Goal: Information Seeking & Learning: Learn about a topic

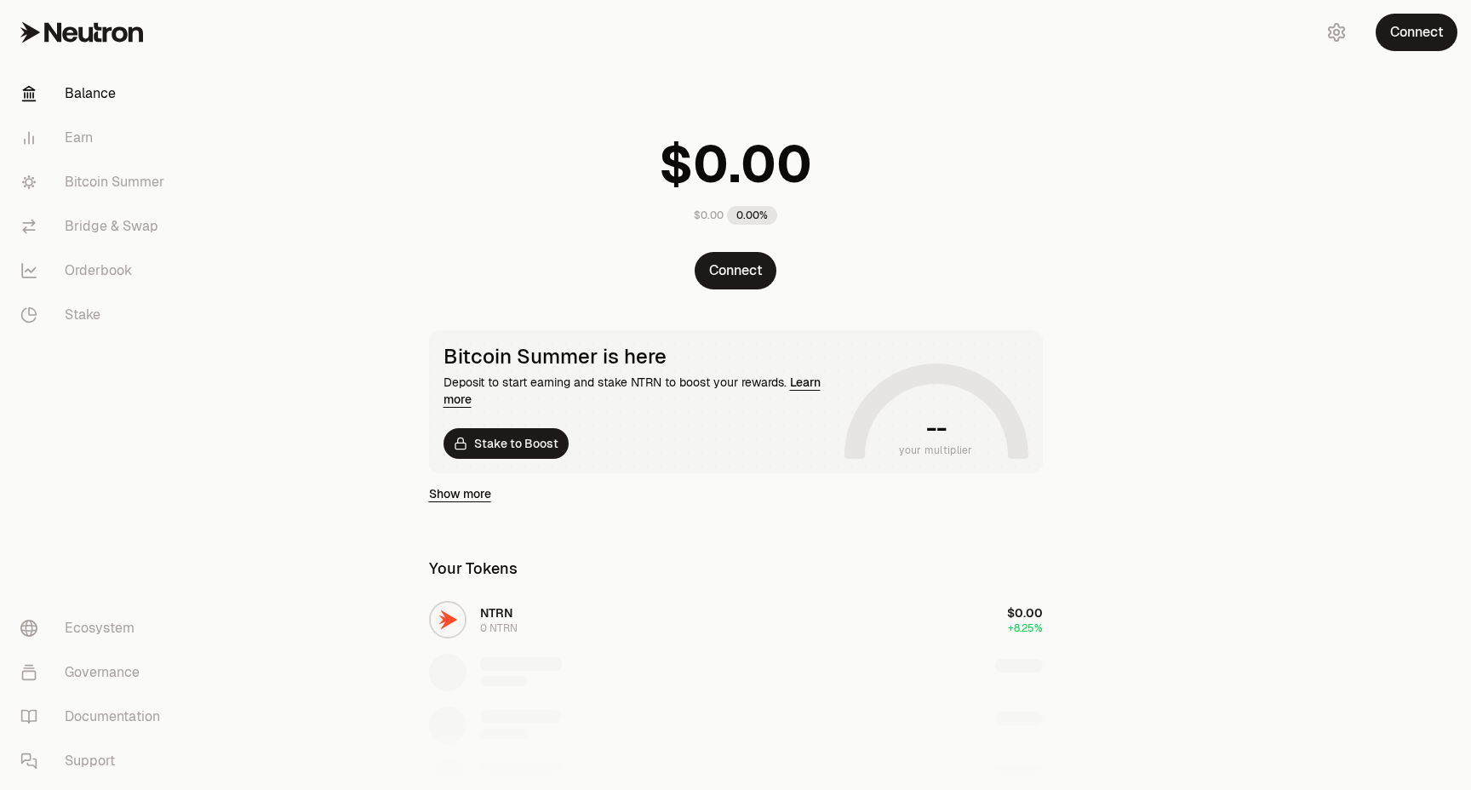
click at [125, 183] on link "Bitcoin Summer" at bounding box center [95, 182] width 177 height 44
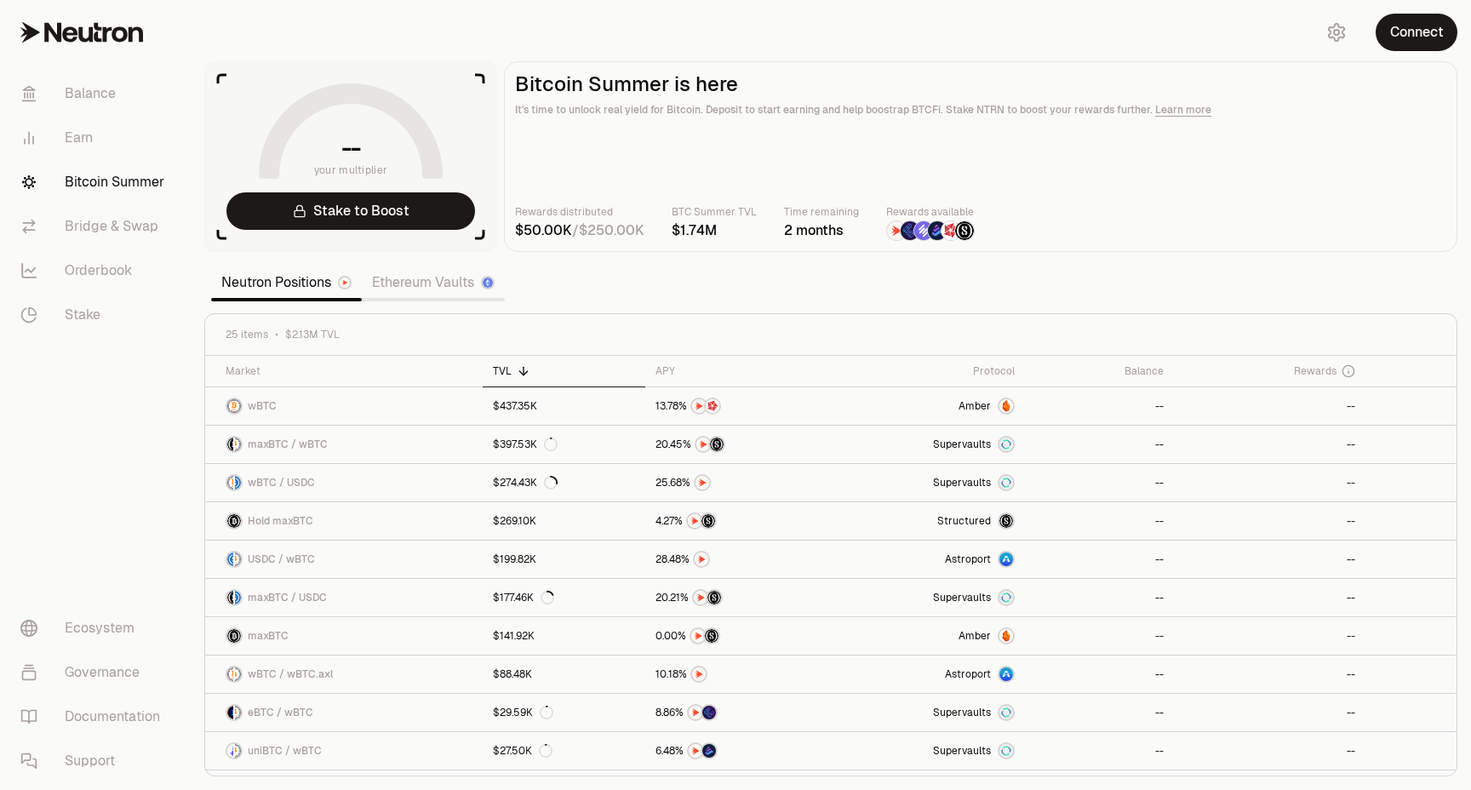
click at [430, 266] on link "Ethereum Vaults" at bounding box center [433, 283] width 143 height 34
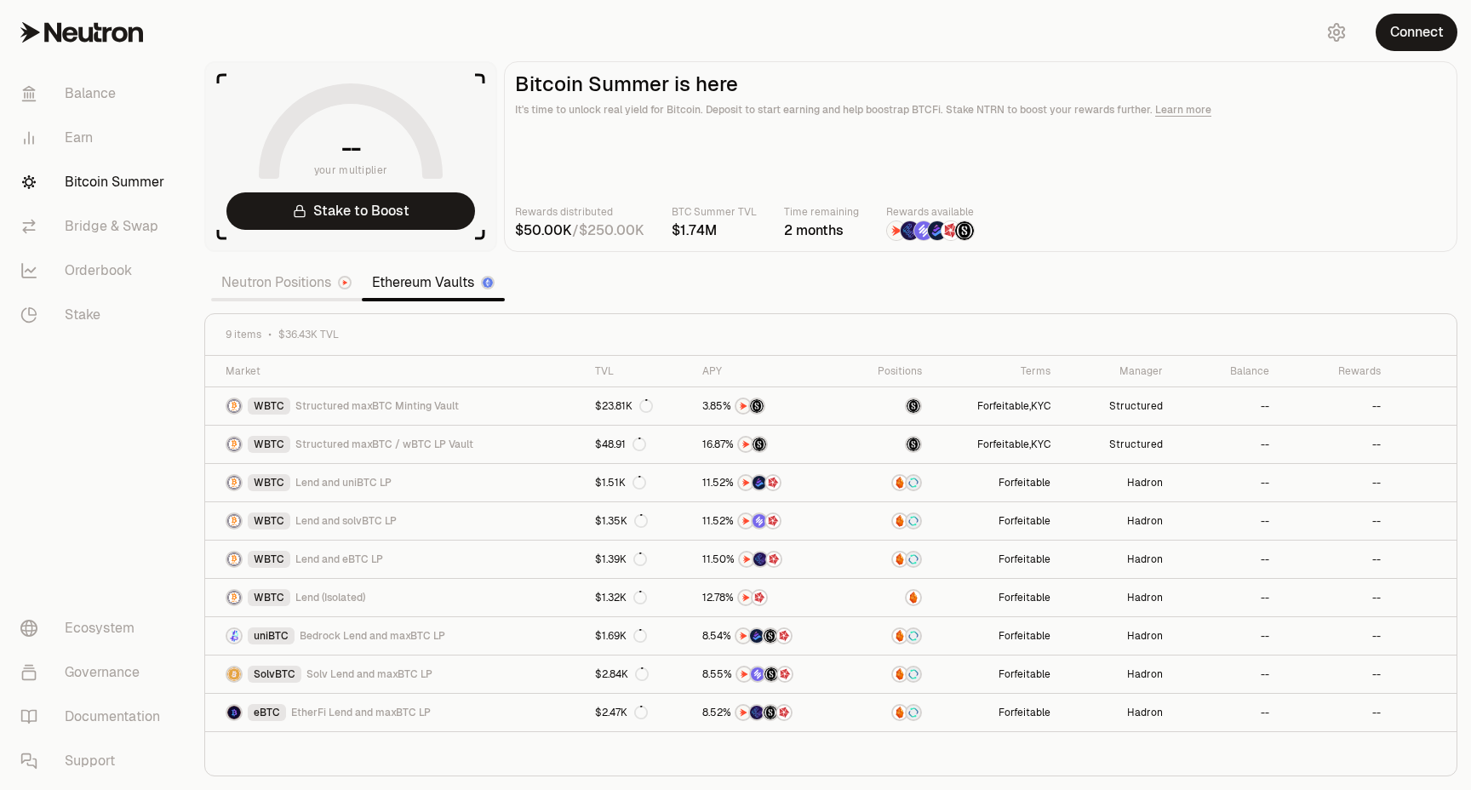
click at [305, 288] on link "Neutron Positions" at bounding box center [286, 283] width 151 height 34
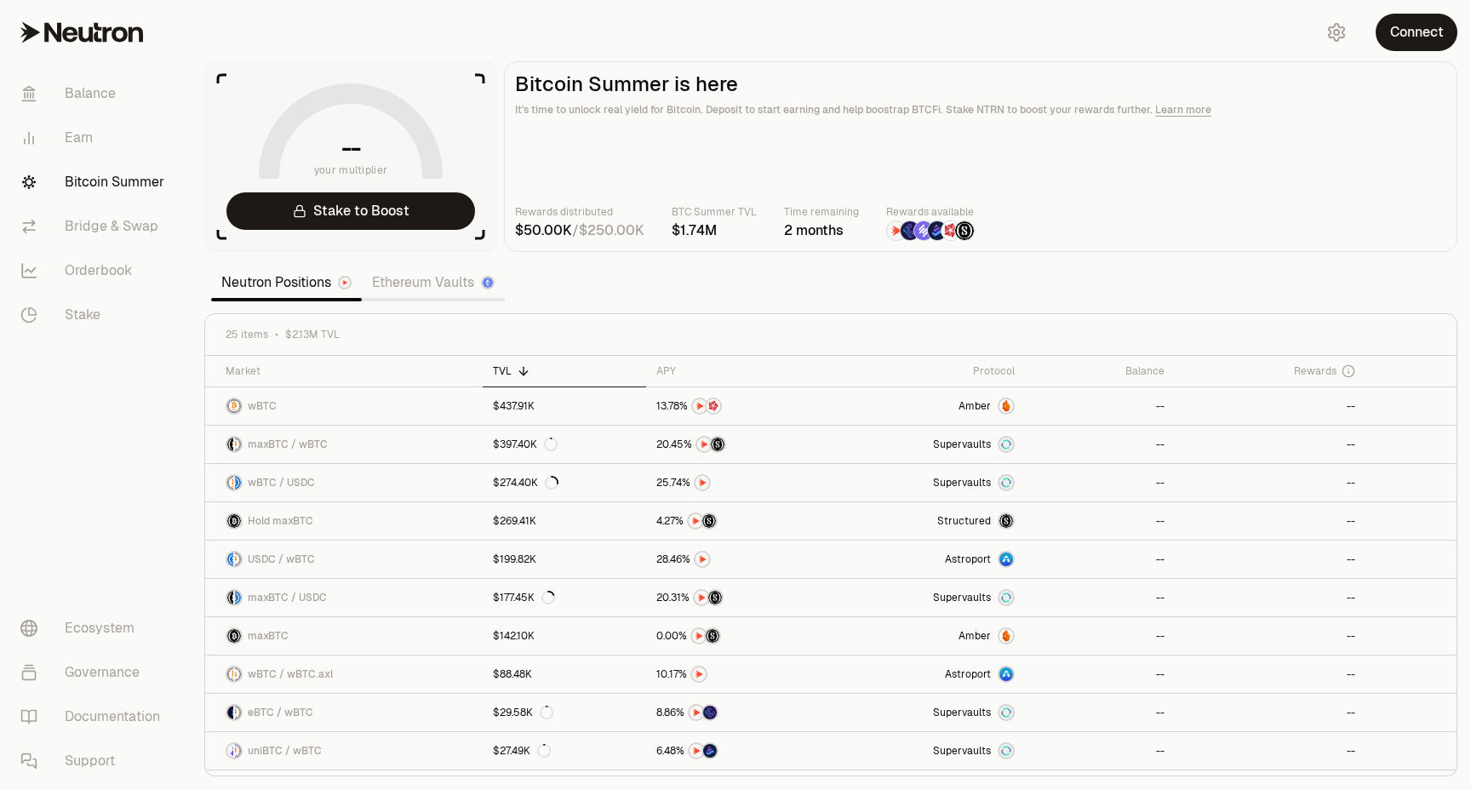
click at [550, 234] on span "0" at bounding box center [548, 230] width 9 height 17
click at [357, 151] on h1 "--" at bounding box center [351, 148] width 20 height 27
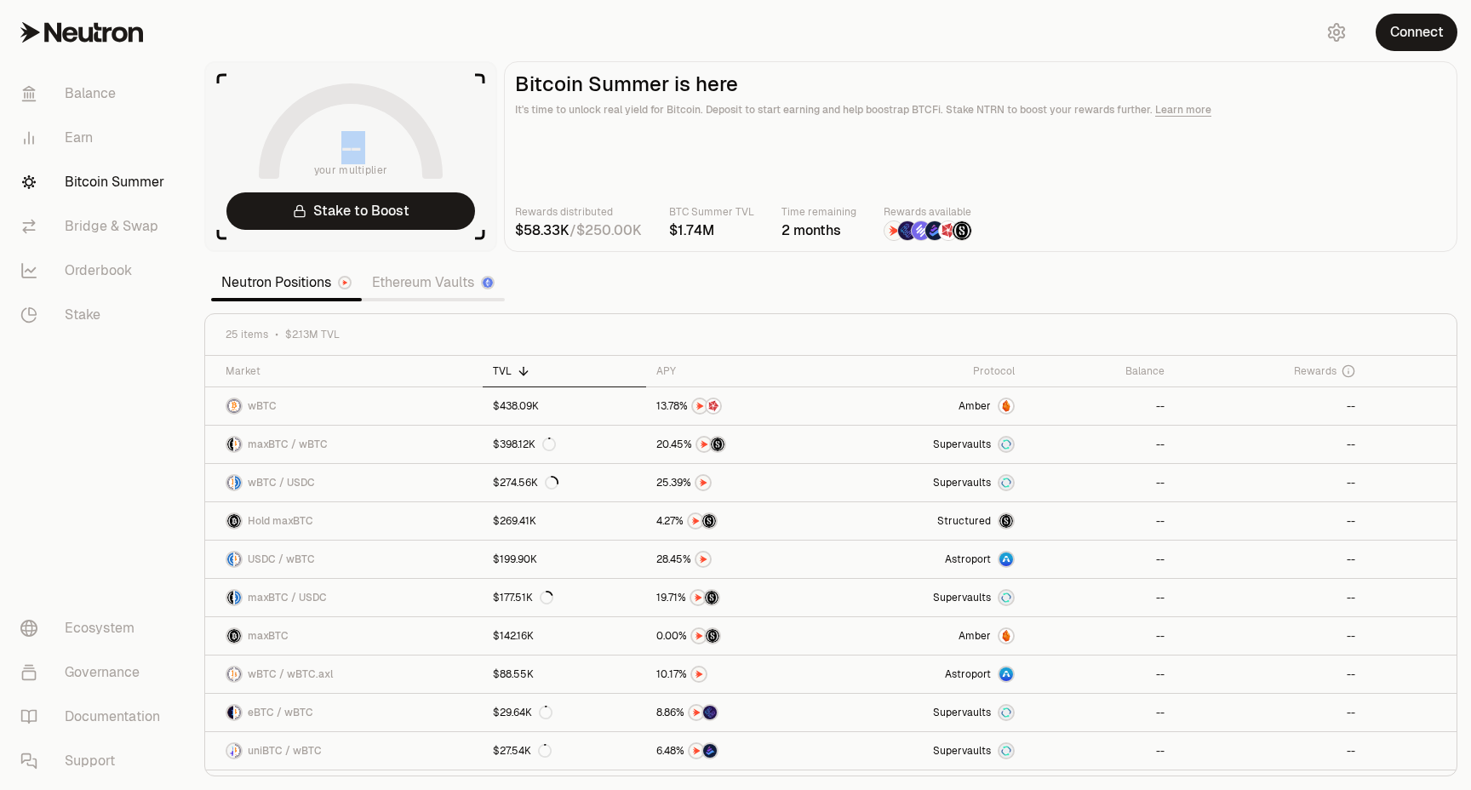
click at [357, 151] on h1 "--" at bounding box center [351, 148] width 20 height 27
